Goal: Information Seeking & Learning: Check status

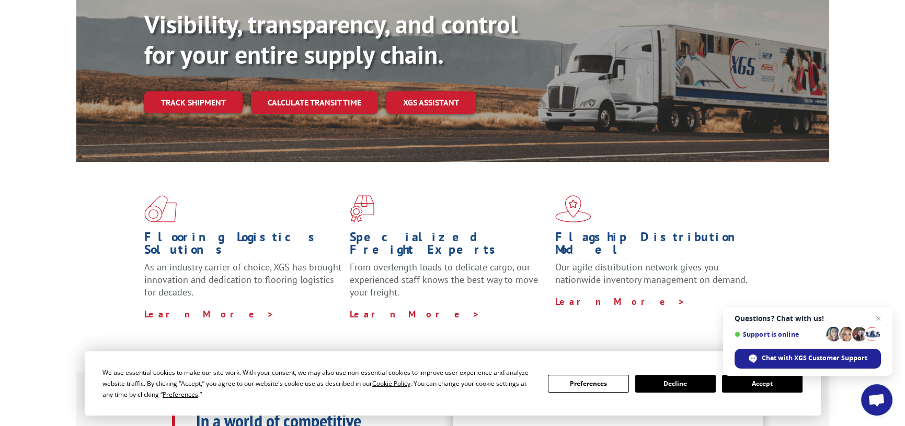
scroll to position [157, 0]
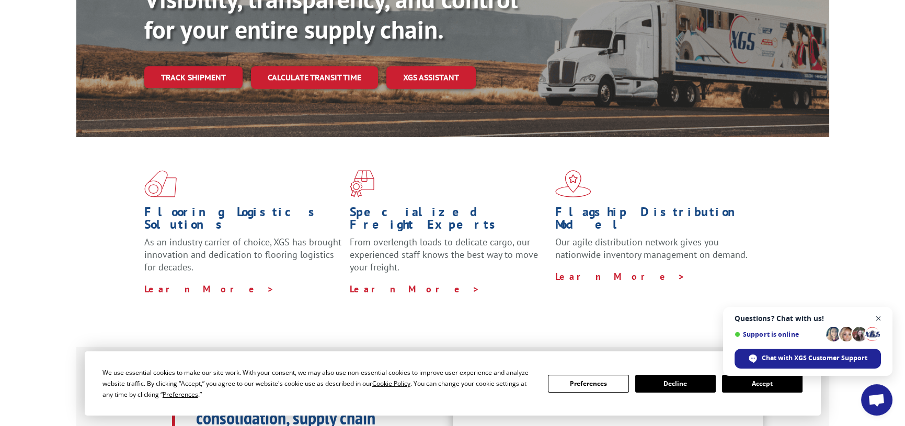
click at [879, 319] on span "Close chat" at bounding box center [878, 318] width 13 height 13
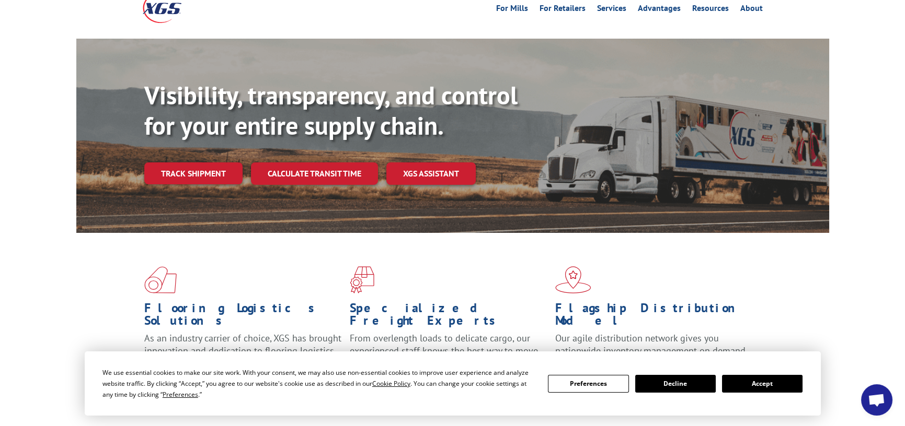
scroll to position [0, 0]
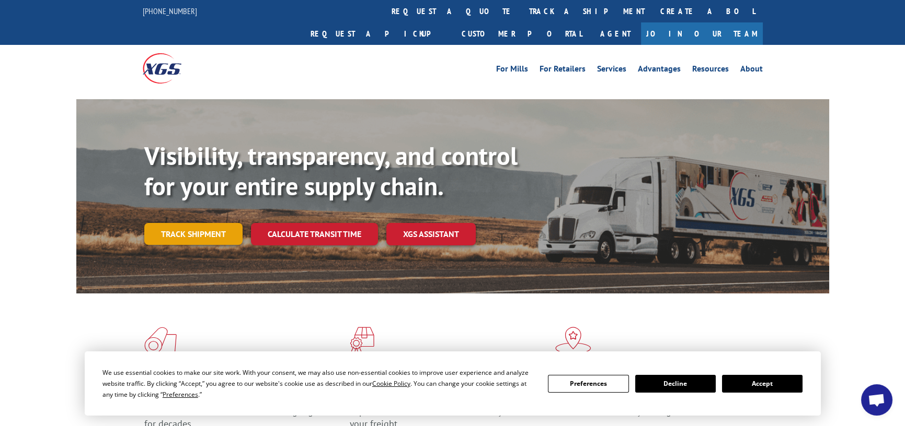
click at [224, 223] on link "Track shipment" at bounding box center [193, 234] width 98 height 22
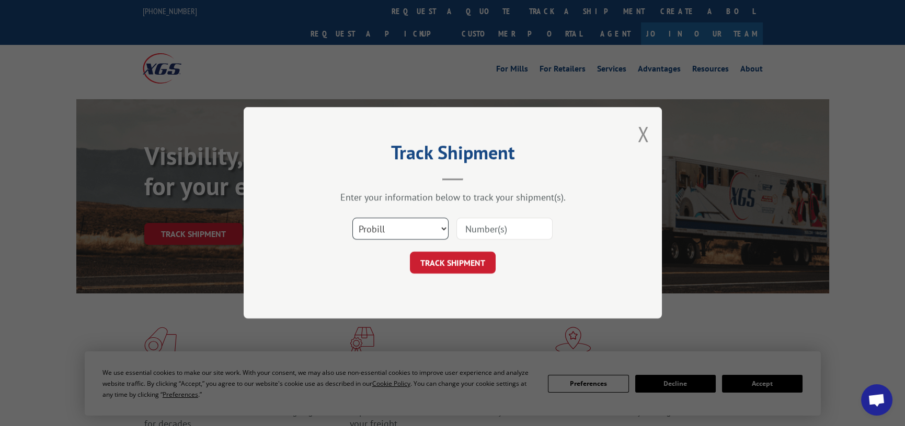
click at [438, 234] on select "Select category... Probill BOL PO" at bounding box center [400, 229] width 96 height 22
select select "bol"
click at [352, 218] on select "Select category... Probill BOL PO" at bounding box center [400, 229] width 96 height 22
click at [456, 258] on button "TRACK SHIPMENT" at bounding box center [453, 263] width 86 height 22
click at [504, 229] on input at bounding box center [504, 229] width 96 height 22
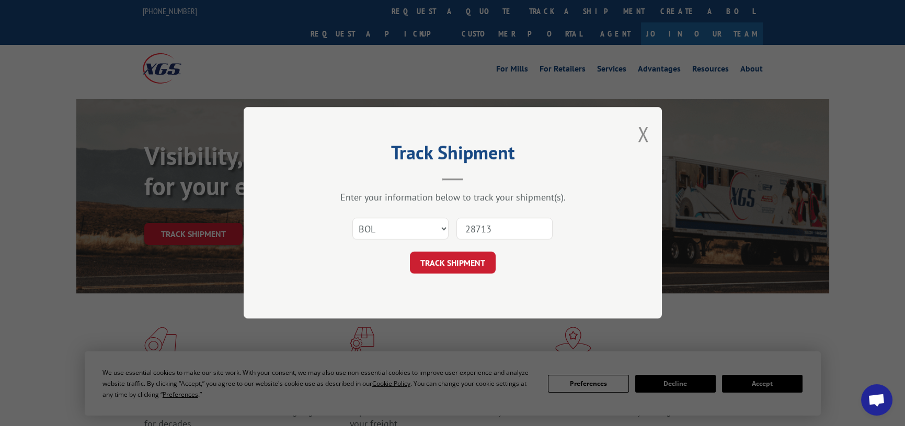
click at [519, 232] on input "28713" at bounding box center [504, 229] width 96 height 22
drag, startPoint x: 535, startPoint y: 232, endPoint x: 423, endPoint y: 218, distance: 112.6
click at [423, 218] on div "Select category... Probill BOL PO 2871361" at bounding box center [453, 229] width 314 height 34
type input "2871361"
click at [481, 268] on button "TRACK SHIPMENT" at bounding box center [453, 263] width 86 height 22
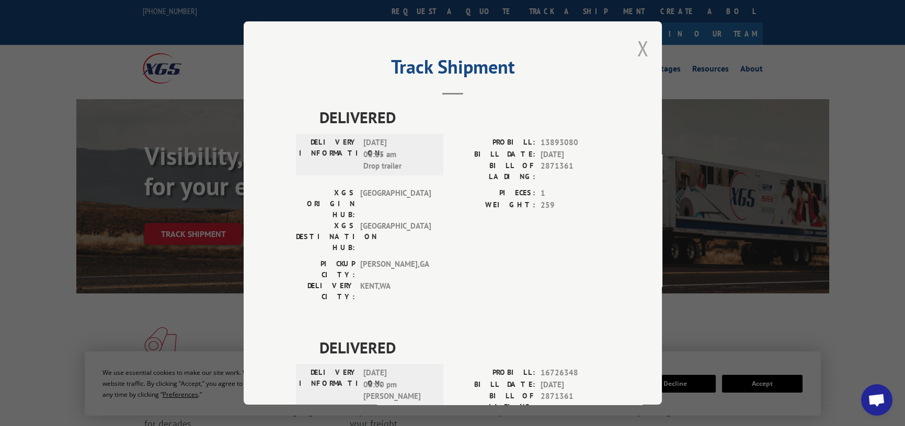
click at [643, 50] on button "Close modal" at bounding box center [642, 48] width 11 height 28
